Goal: Answer question/provide support: Share knowledge or assist other users

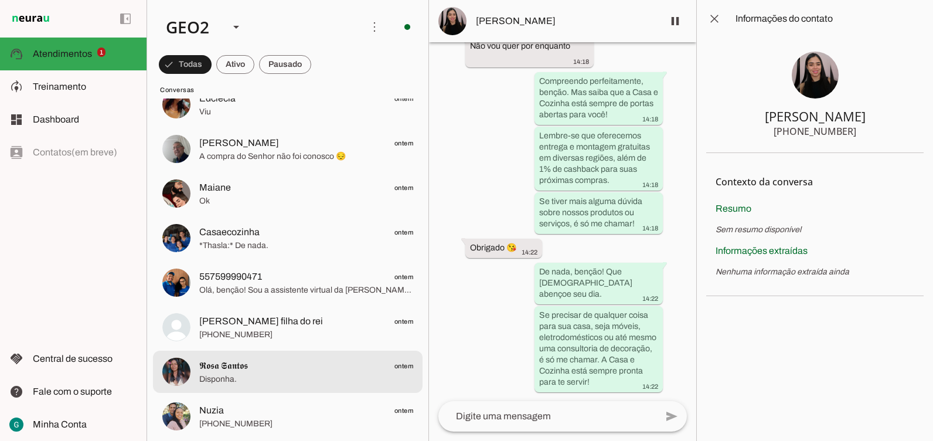
scroll to position [469, 0]
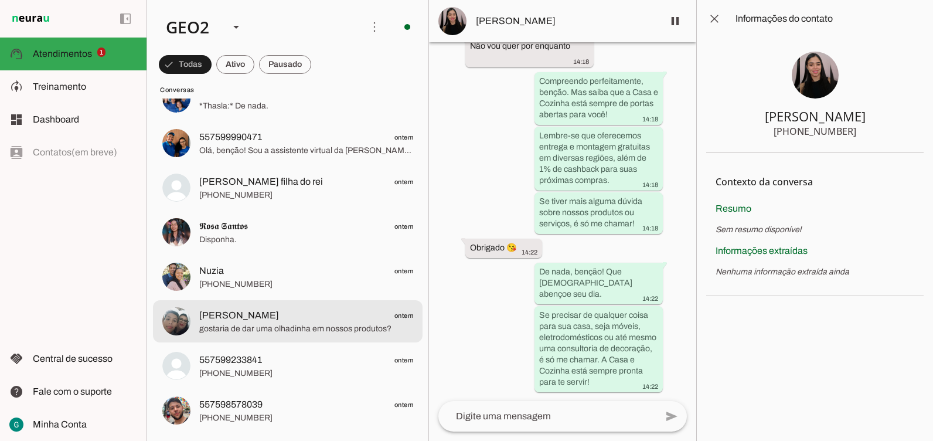
click at [329, 318] on span "[PERSON_NAME] ontem" at bounding box center [306, 315] width 214 height 15
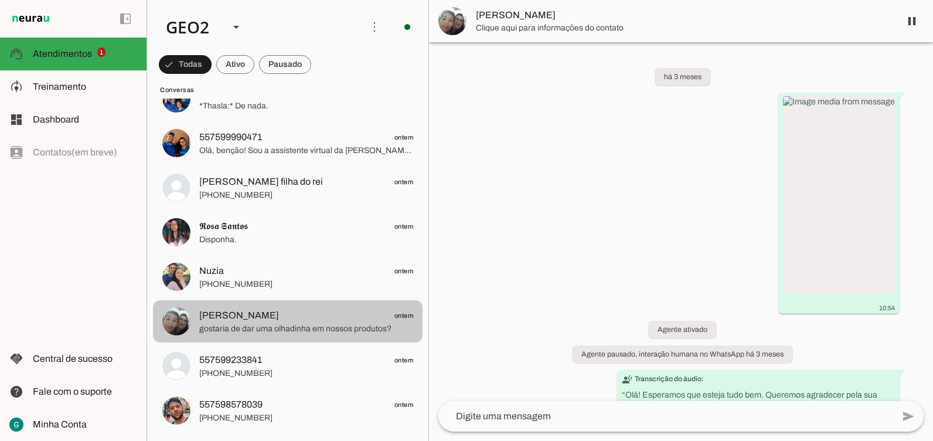
scroll to position [850, 0]
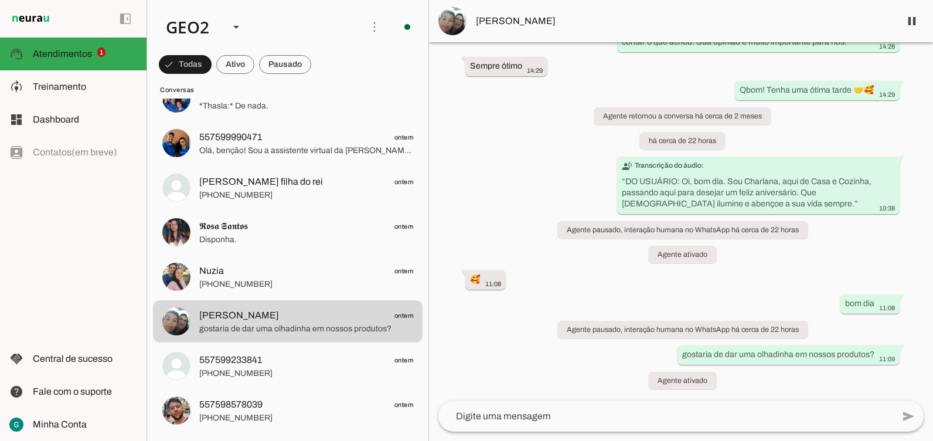
click at [813, 268] on div "há 3 meses 10:54 Agente ativado Agente pausado, interação humana no WhatsApp há…" at bounding box center [681, 221] width 504 height 359
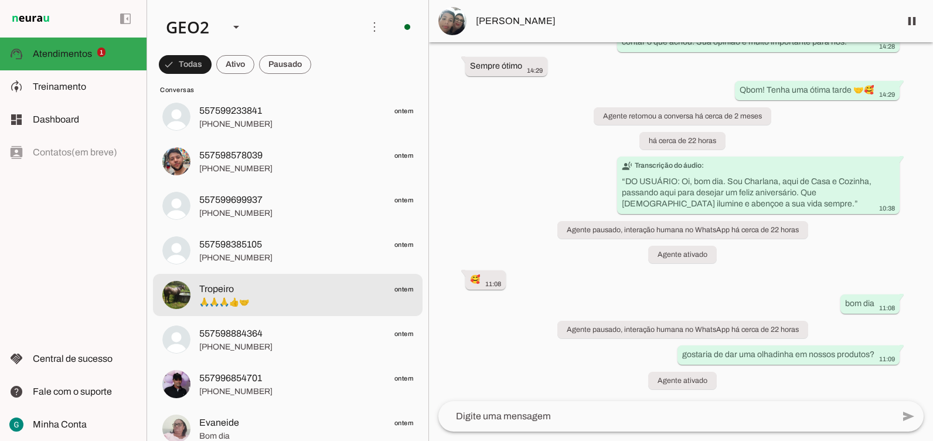
scroll to position [879, 0]
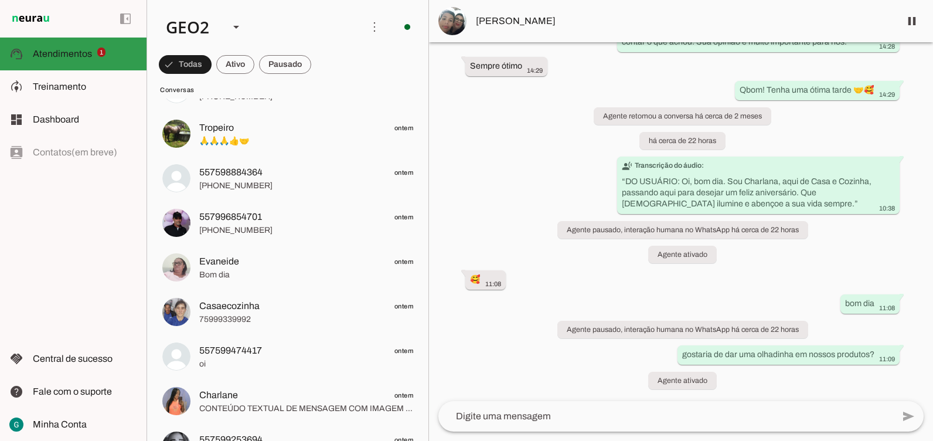
click at [101, 46] on md-item "support_agent Atendimentos Atendimentos 1" at bounding box center [73, 54] width 147 height 33
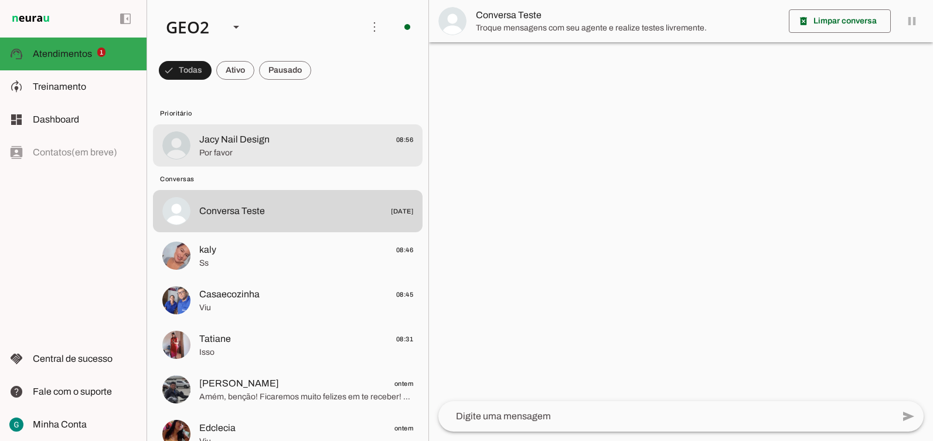
click at [234, 144] on span "Jacy Nail Design" at bounding box center [234, 139] width 70 height 14
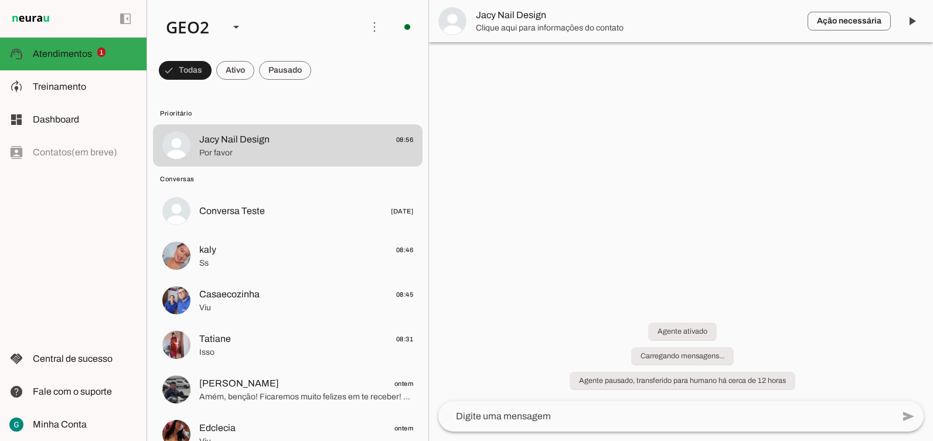
click at [724, 186] on div at bounding box center [681, 220] width 504 height 441
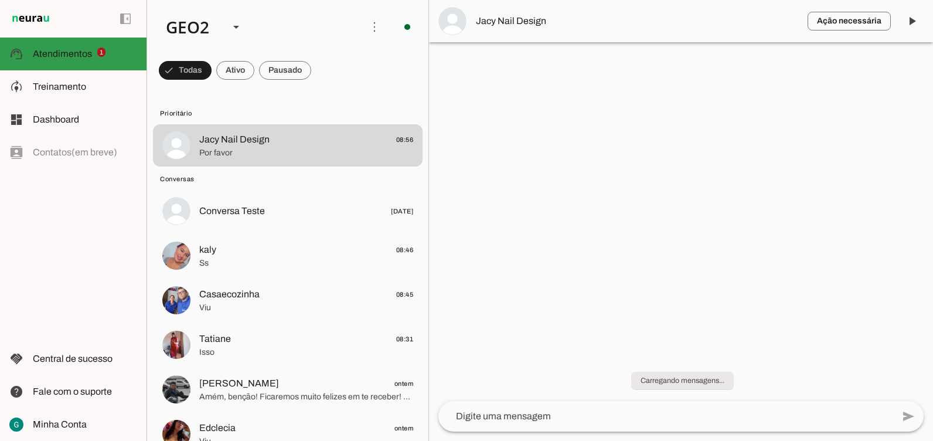
click at [71, 50] on span "Atendimentos" at bounding box center [62, 54] width 59 height 10
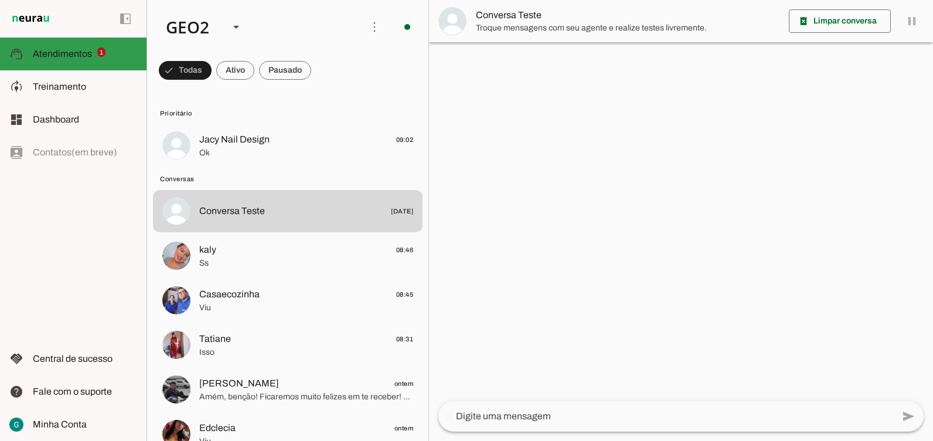
click at [60, 45] on md-item "support_agent Atendimentos Atendimentos 1" at bounding box center [73, 54] width 147 height 33
